Goal: Information Seeking & Learning: Learn about a topic

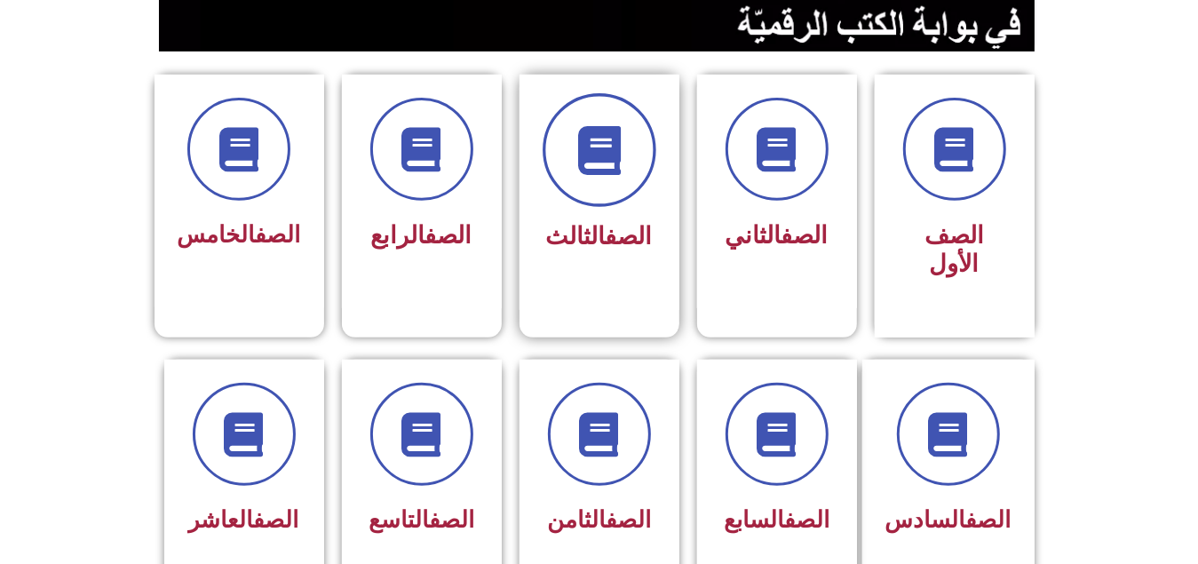
scroll to position [444, 0]
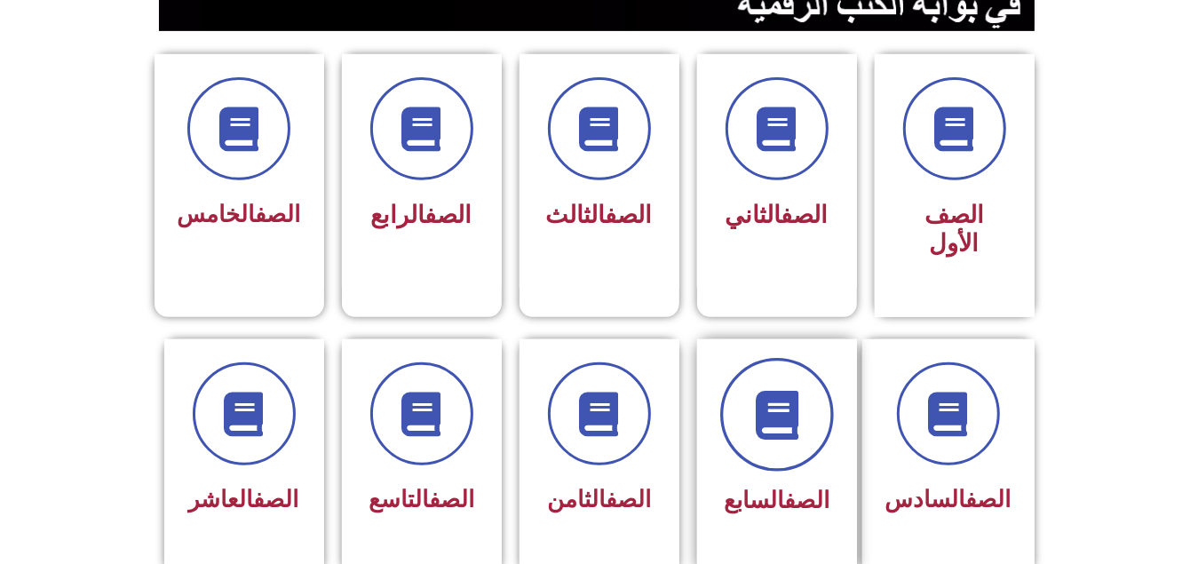
click at [804, 389] on span at bounding box center [777, 415] width 114 height 114
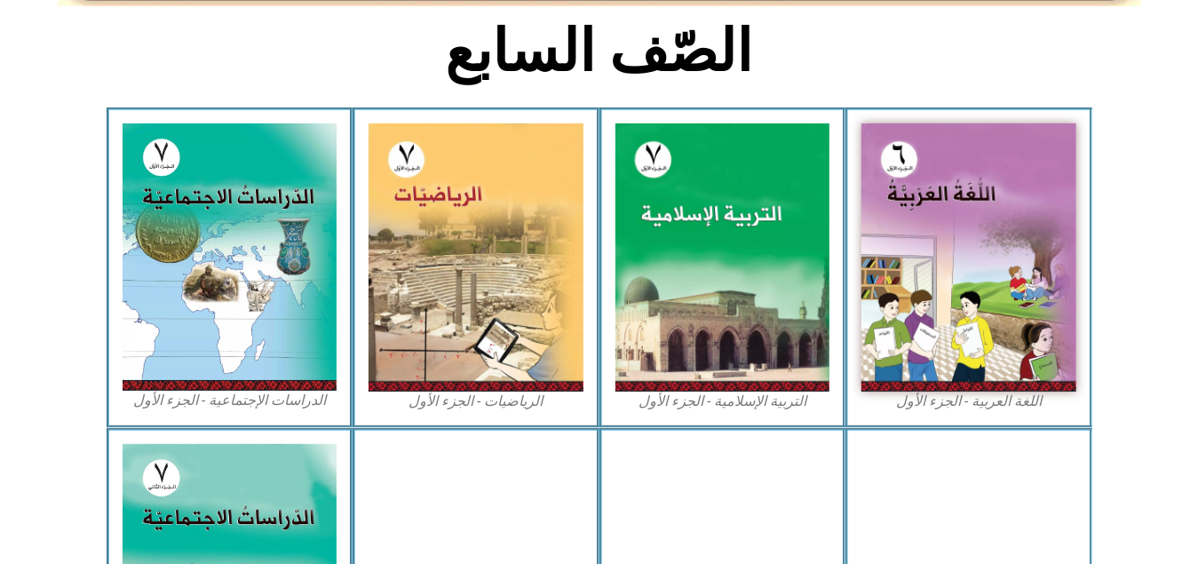
scroll to position [888, 0]
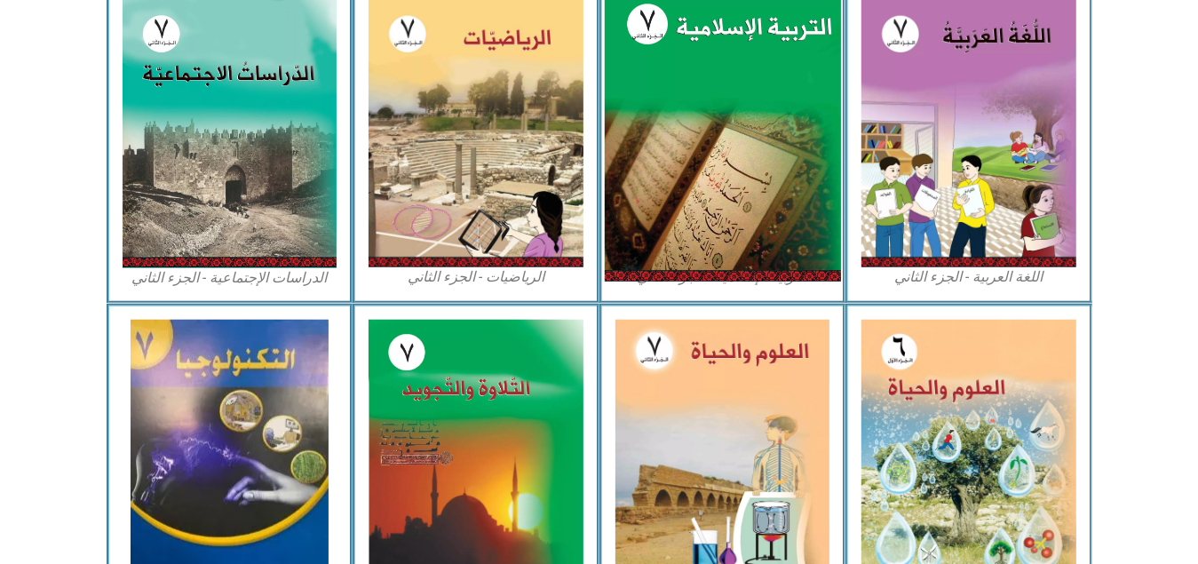
click at [752, 162] on img at bounding box center [722, 133] width 236 height 295
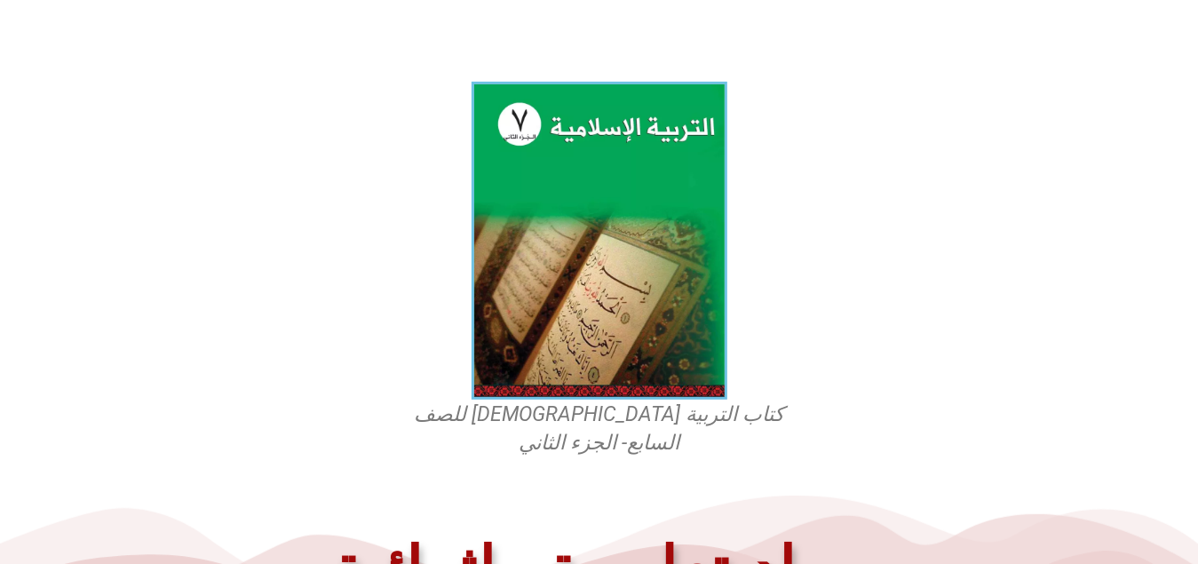
scroll to position [740, 0]
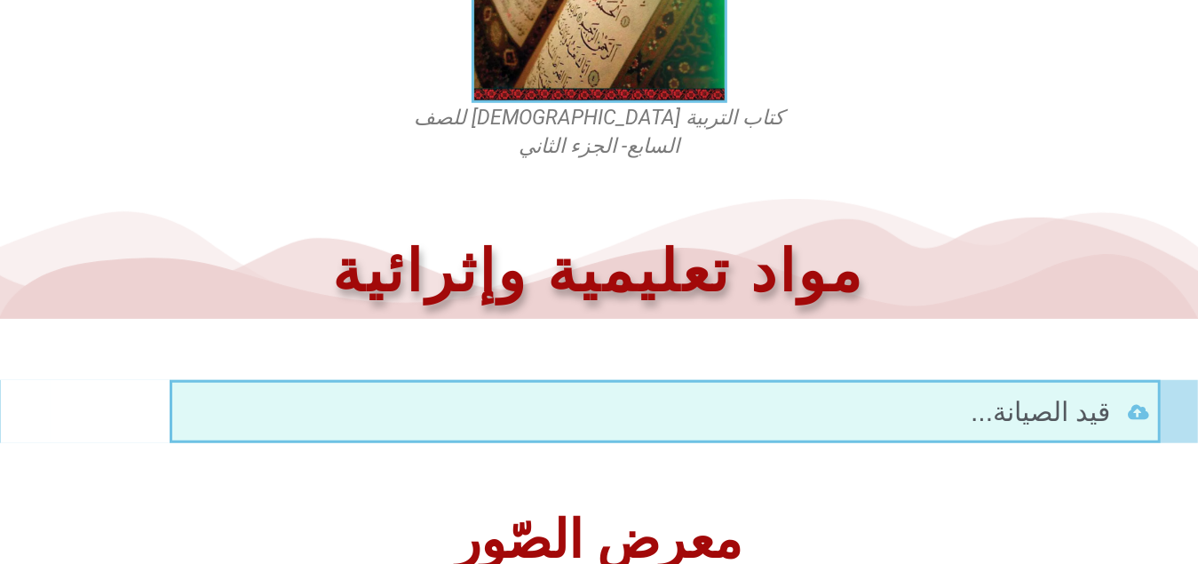
click at [649, 514] on h2 "معرض الصّور" at bounding box center [599, 540] width 1180 height 52
click at [742, 392] on li "قيد الصيانة..." at bounding box center [665, 412] width 969 height 40
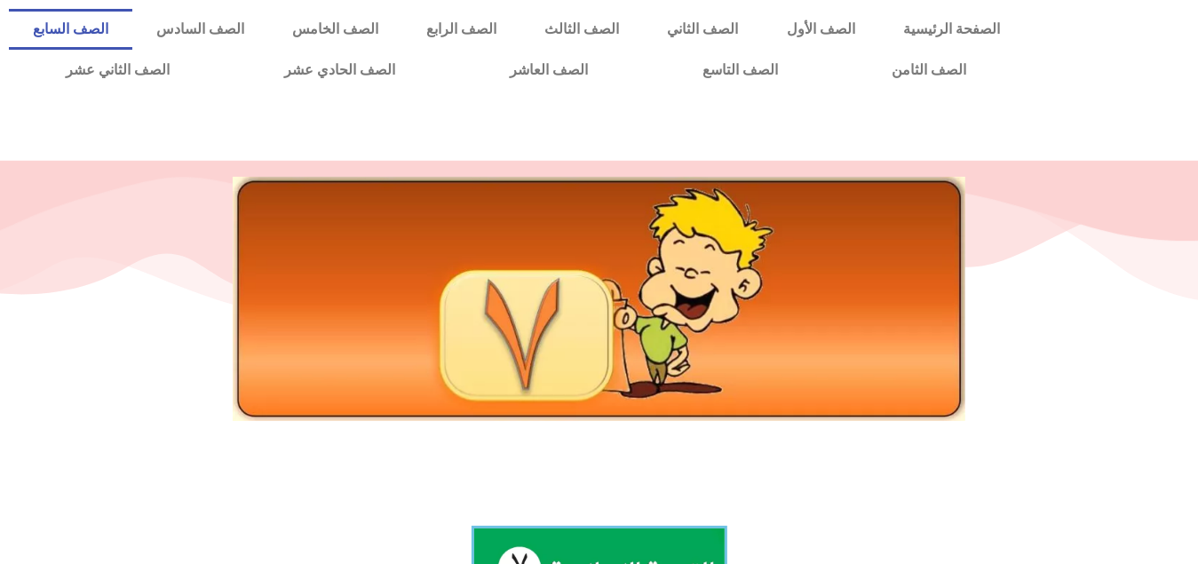
click at [132, 24] on link "الصف السابع" at bounding box center [70, 29] width 123 height 41
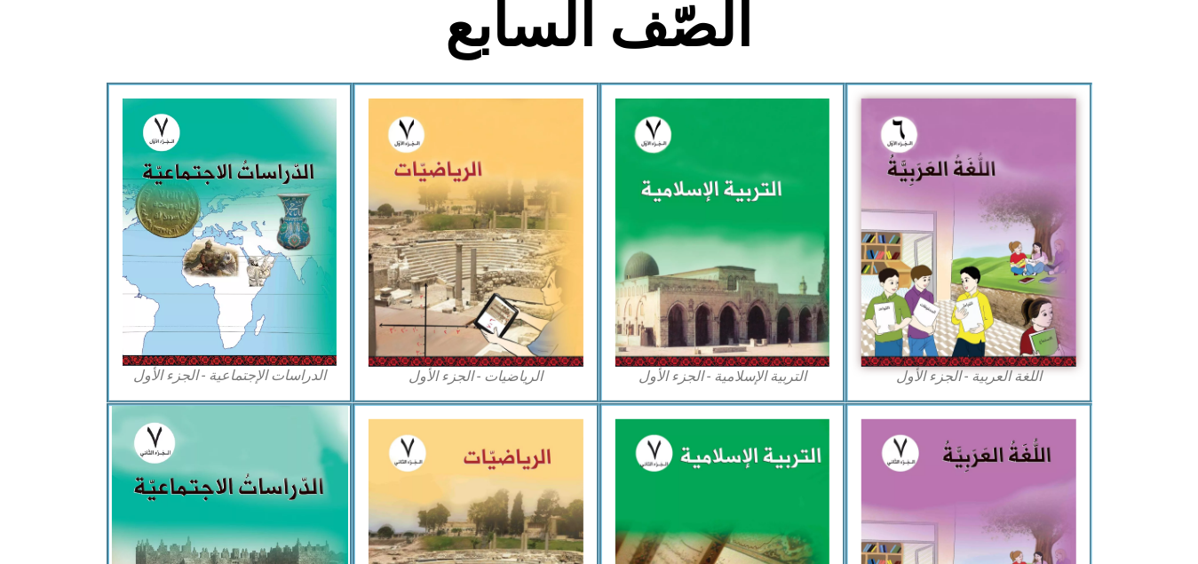
scroll to position [888, 0]
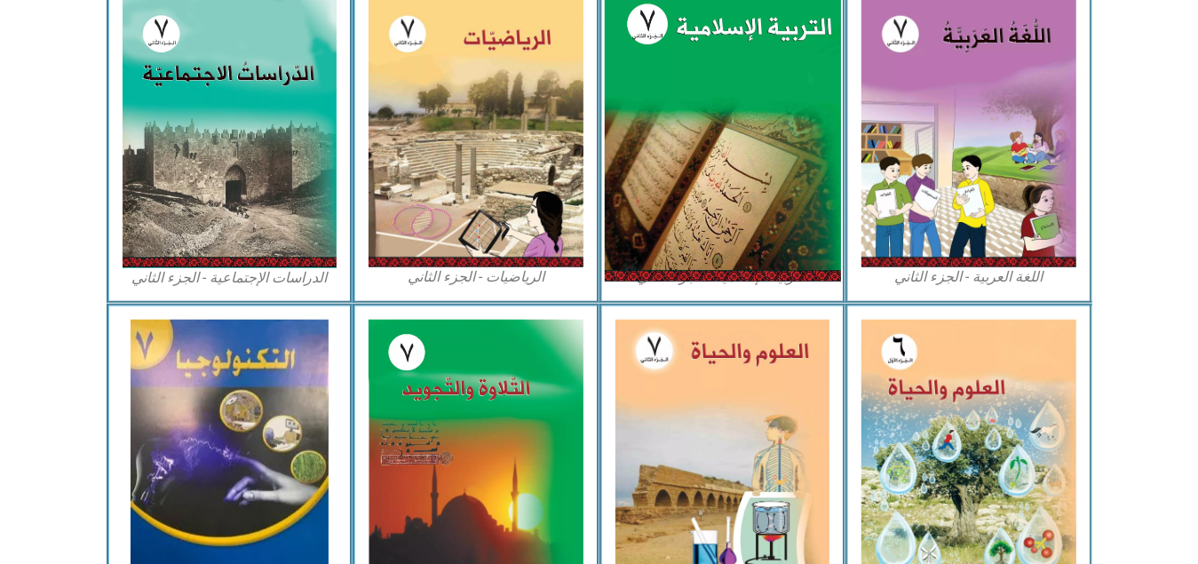
click at [719, 162] on img at bounding box center [722, 133] width 236 height 295
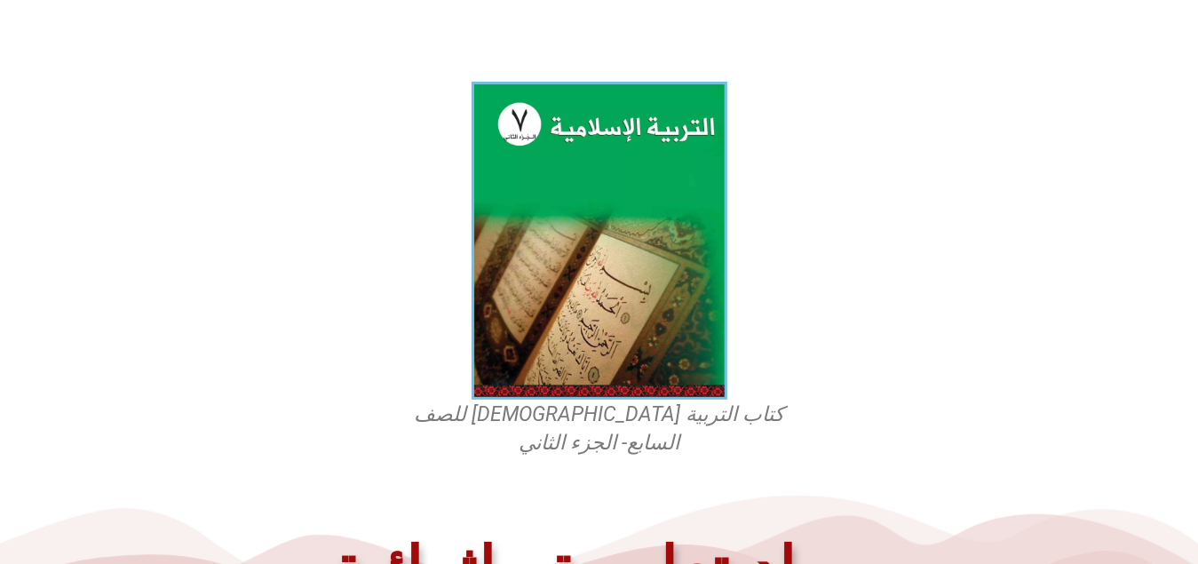
scroll to position [740, 0]
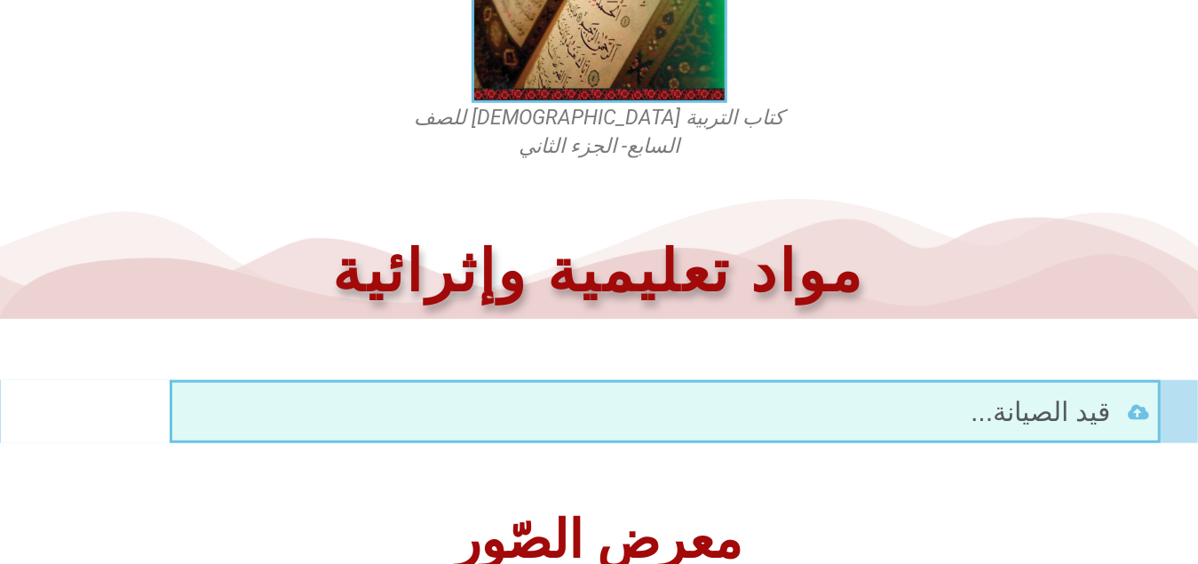
click at [617, 514] on h2 "معرض الصّور" at bounding box center [599, 540] width 1180 height 52
click at [946, 392] on li "قيد الصيانة..." at bounding box center [665, 412] width 969 height 40
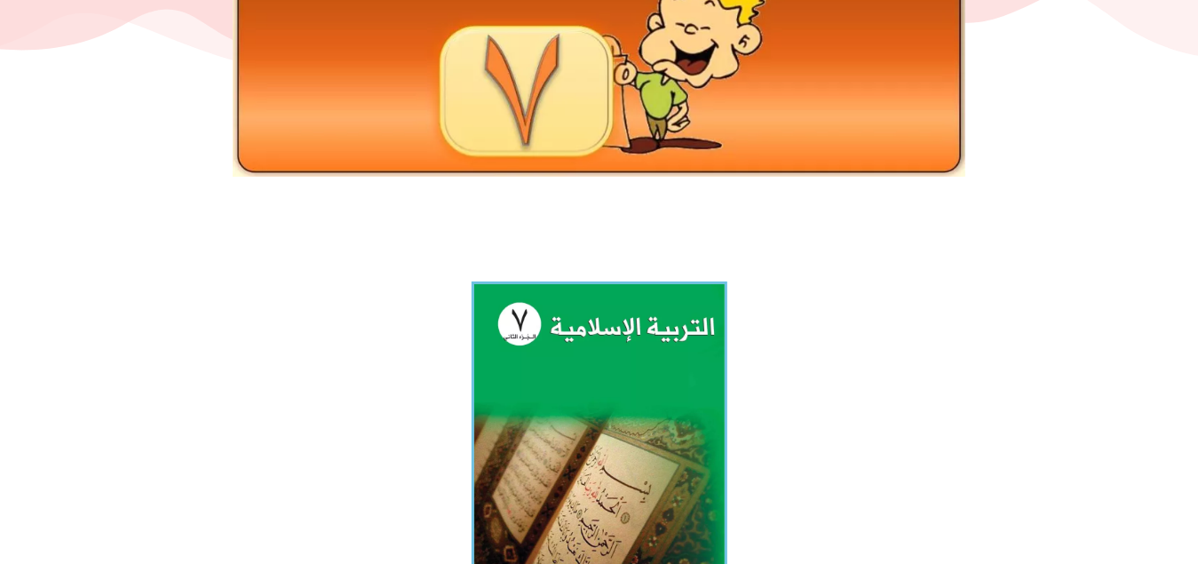
scroll to position [0, 0]
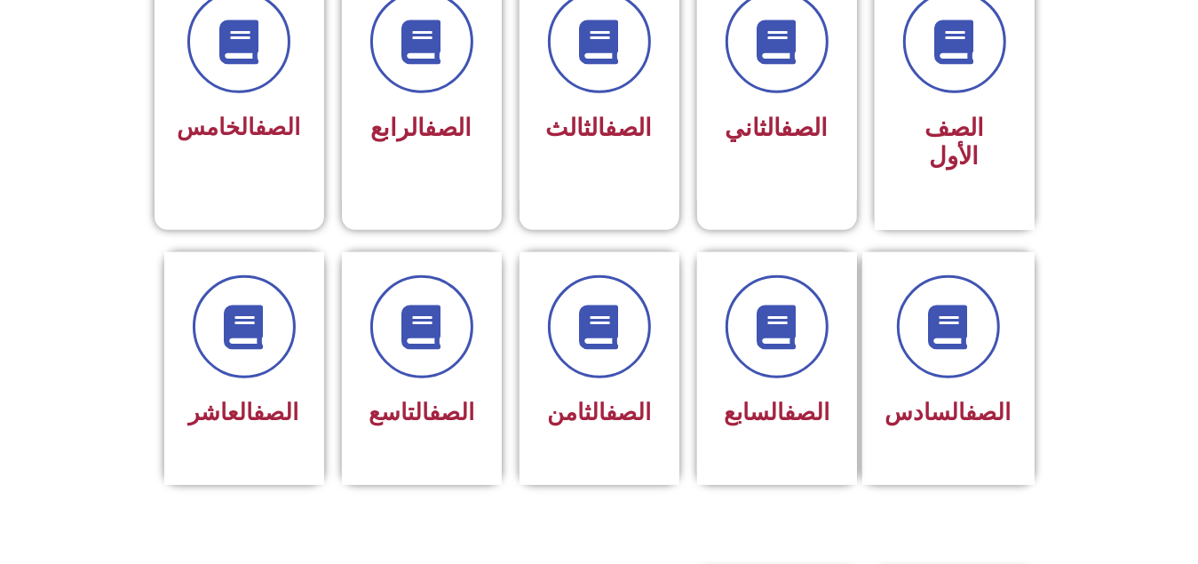
scroll to position [543, 0]
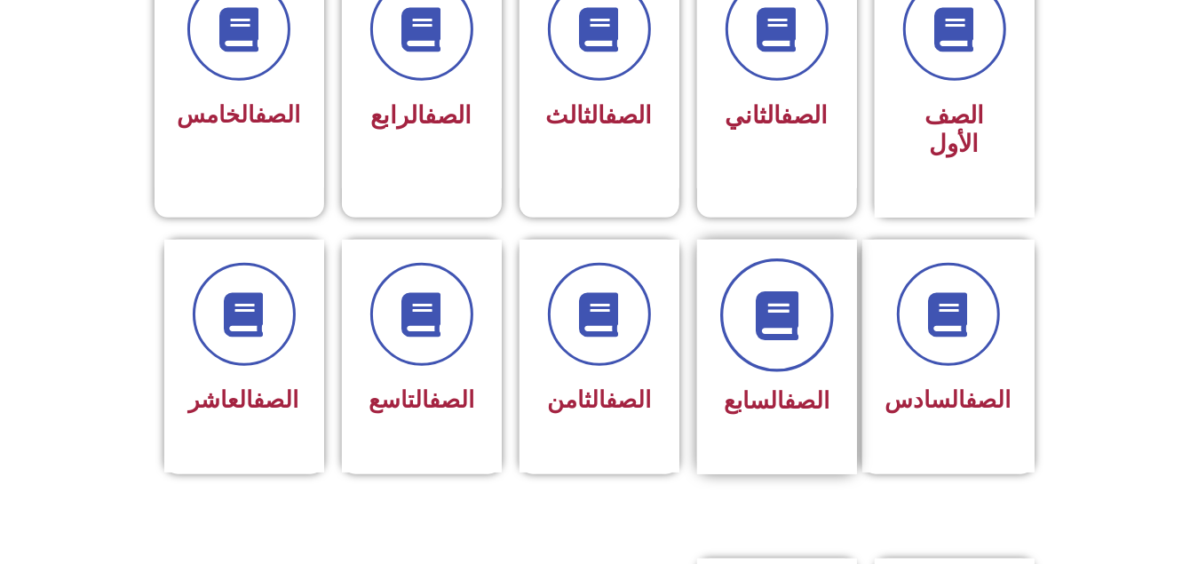
click at [764, 303] on icon at bounding box center [776, 314] width 49 height 49
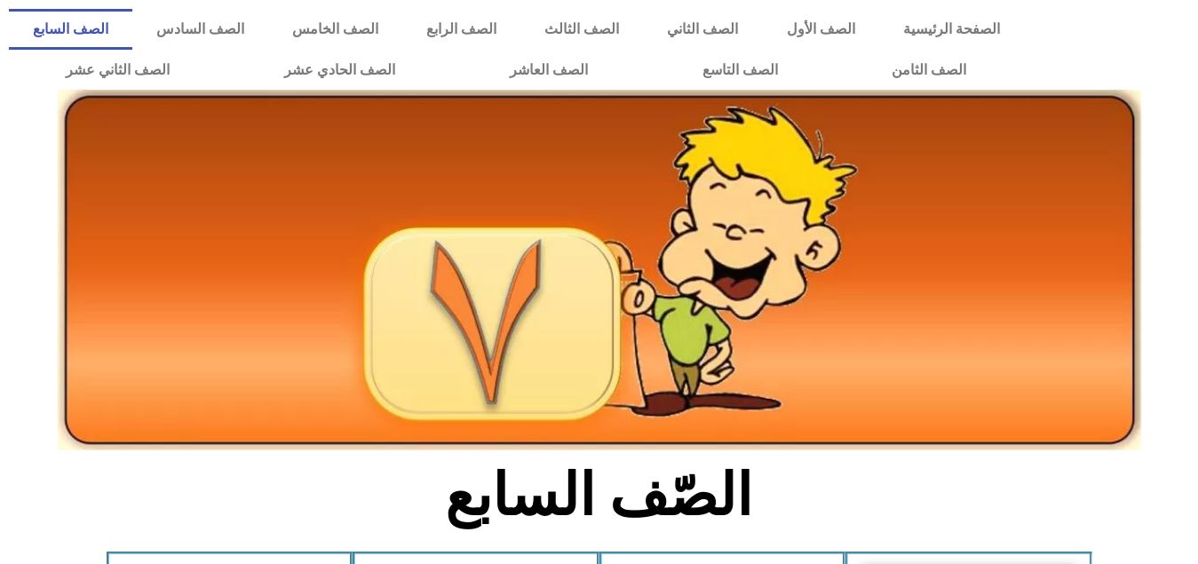
scroll to position [444, 0]
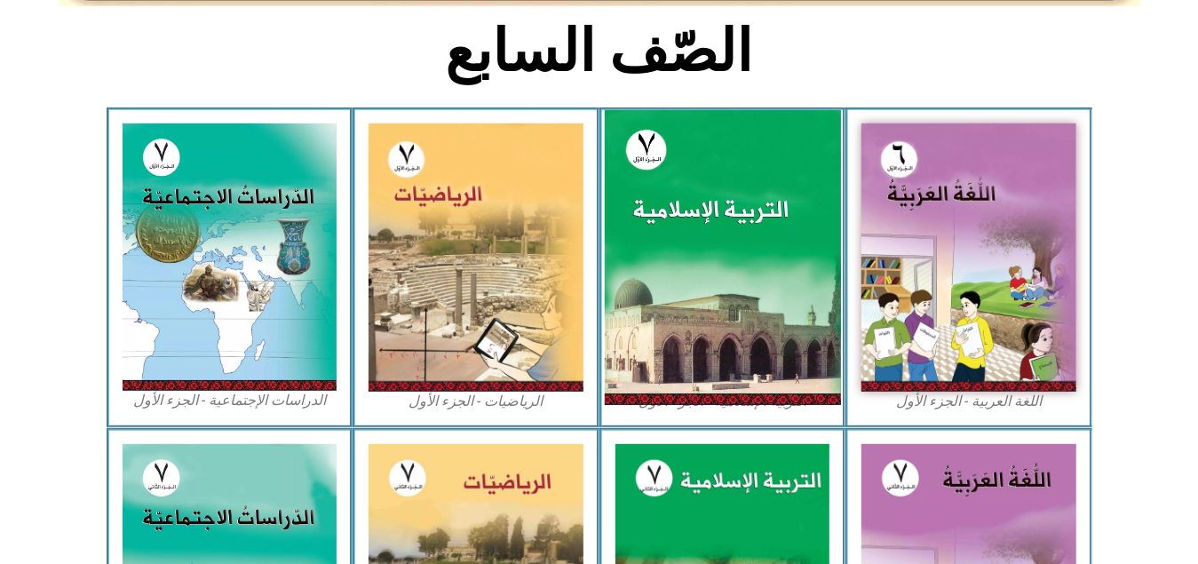
drag, startPoint x: 782, startPoint y: 207, endPoint x: 724, endPoint y: 164, distance: 72.5
click at [724, 164] on img at bounding box center [722, 257] width 236 height 295
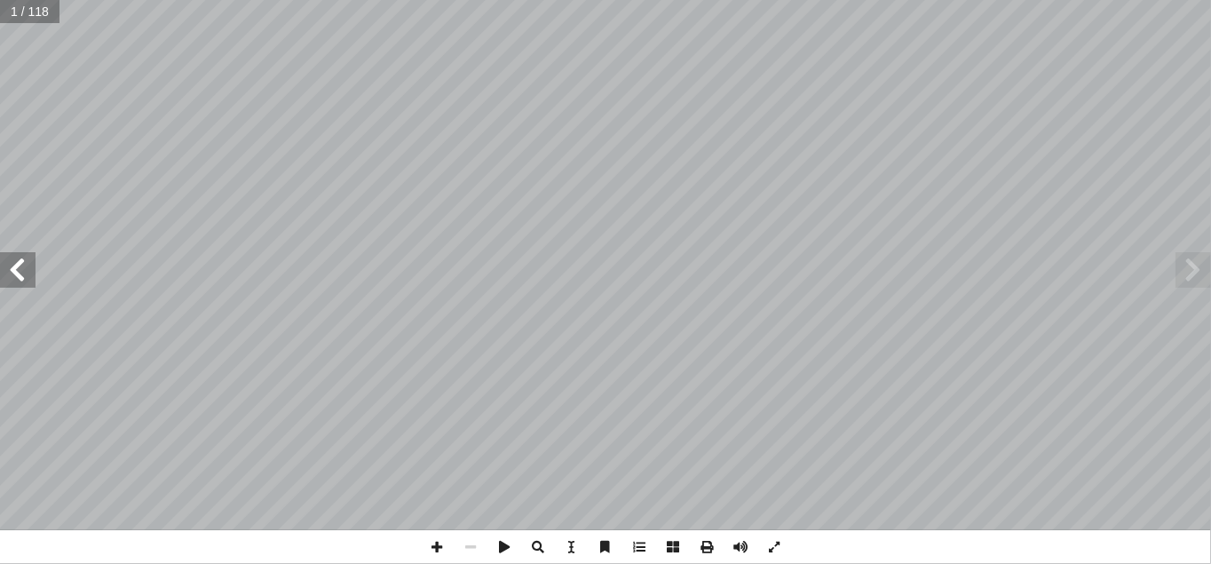
click at [25, 274] on span at bounding box center [18, 270] width 36 height 36
click at [26, 265] on span at bounding box center [18, 270] width 36 height 36
click at [1191, 260] on span at bounding box center [1194, 270] width 36 height 36
click at [1187, 273] on span at bounding box center [1194, 270] width 36 height 36
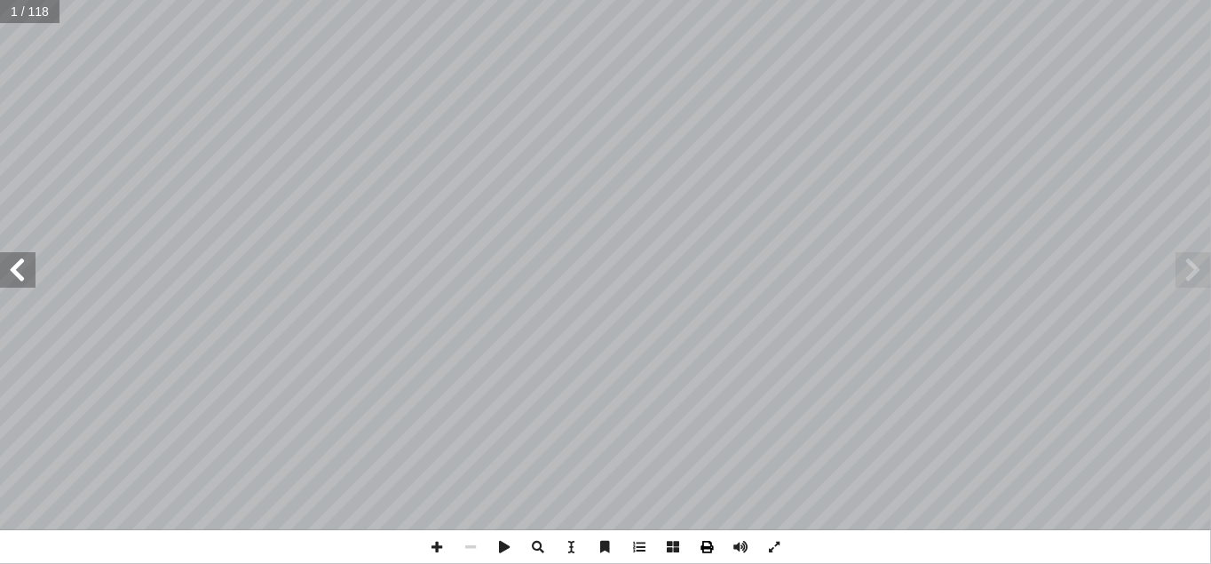
drag, startPoint x: 1186, startPoint y: 273, endPoint x: 711, endPoint y: 544, distance: 546.8
click at [711, 544] on span at bounding box center [707, 547] width 34 height 34
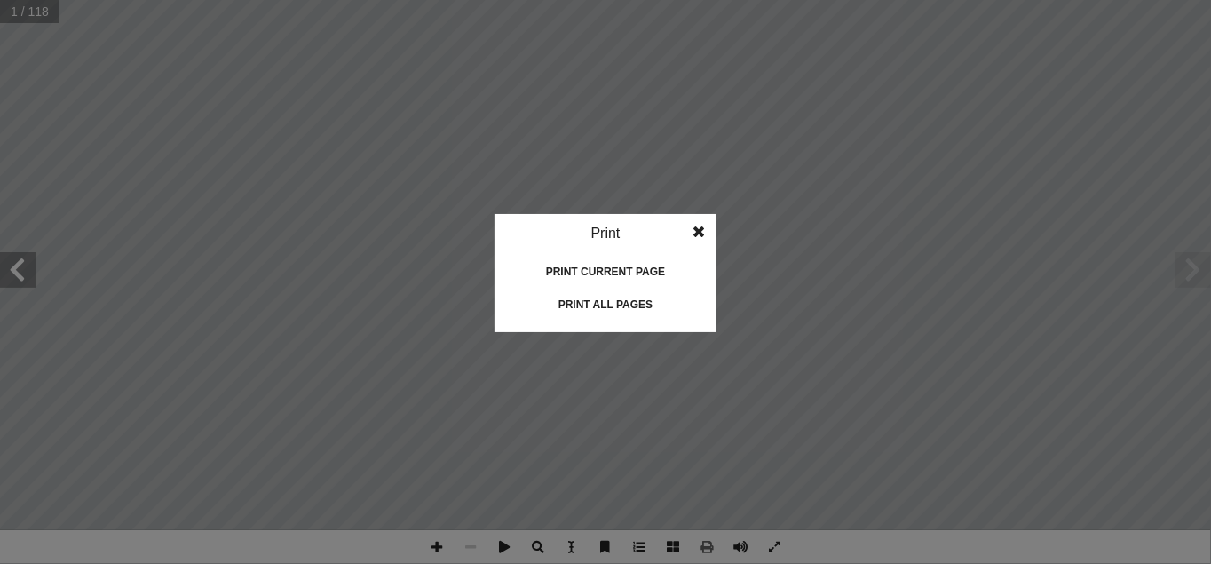
click at [89, 231] on idv "Print Print current page Print left page Print right page Print all pages" at bounding box center [605, 282] width 1211 height 564
click at [695, 226] on span at bounding box center [699, 232] width 32 height 36
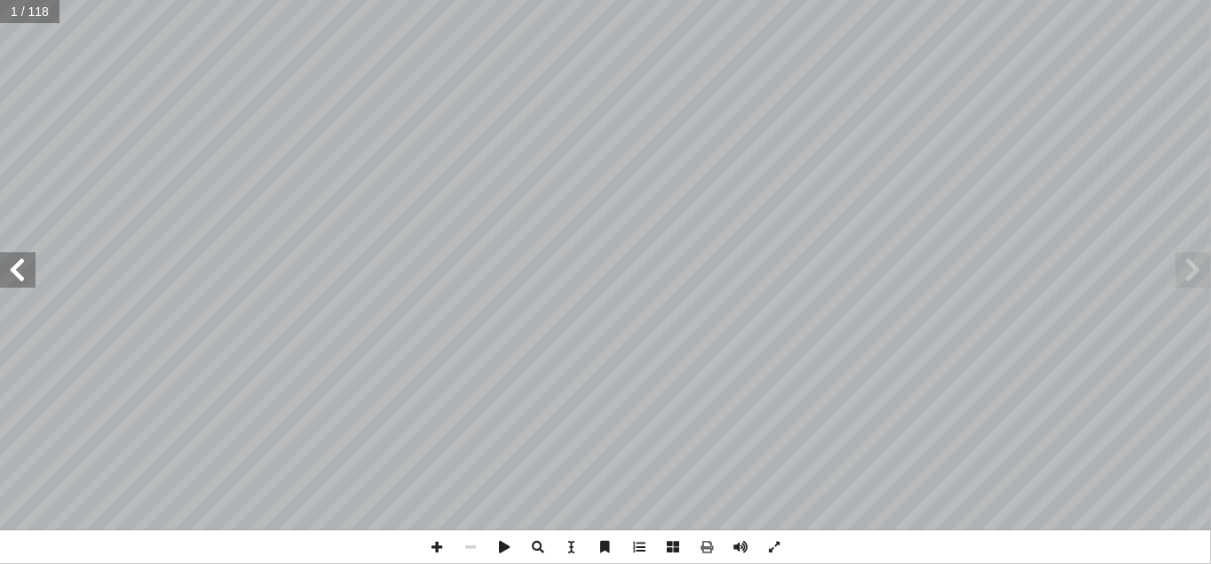
click at [1191, 272] on span at bounding box center [1194, 270] width 36 height 36
click at [34, 282] on span at bounding box center [18, 270] width 36 height 36
click at [19, 274] on span at bounding box center [18, 270] width 36 height 36
